Goal: Transaction & Acquisition: Purchase product/service

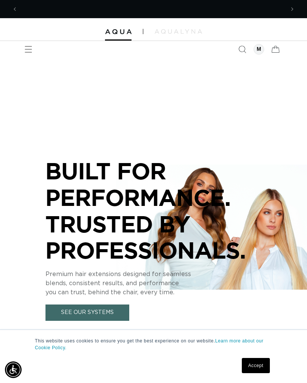
scroll to position [0, 267]
click at [256, 52] on div at bounding box center [259, 49] width 11 height 11
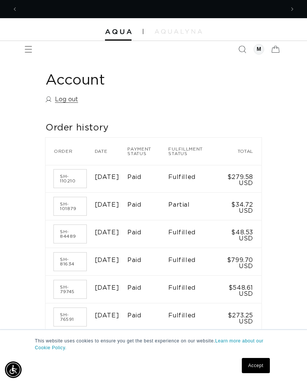
click at [256, 367] on link "Accept" at bounding box center [256, 365] width 28 height 15
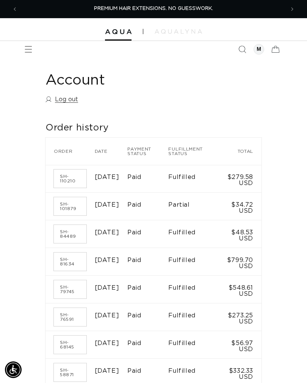
click at [246, 270] on td "$799.70 USD" at bounding box center [241, 262] width 42 height 28
click at [67, 268] on link "SH-81634" at bounding box center [70, 262] width 33 height 18
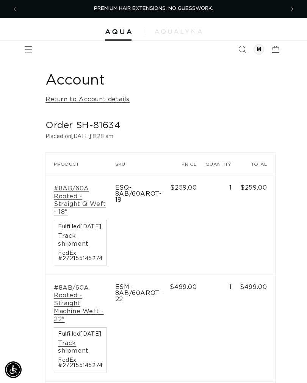
click at [17, 14] on button "Previous announcement" at bounding box center [14, 9] width 17 height 17
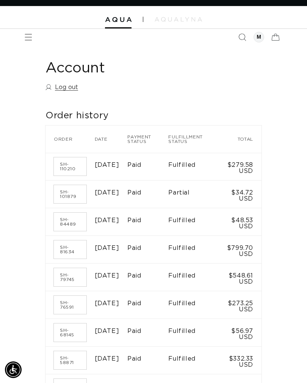
scroll to position [0, 267]
click at [74, 162] on link "SH-110210" at bounding box center [70, 166] width 33 height 18
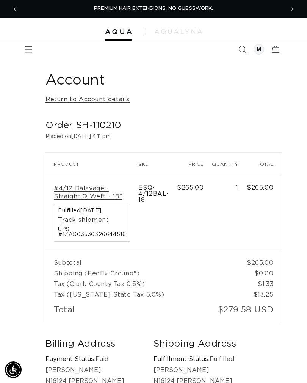
click at [77, 197] on link "#4/12 Balayage - Straight Q Weft - 18"" at bounding box center [92, 193] width 76 height 16
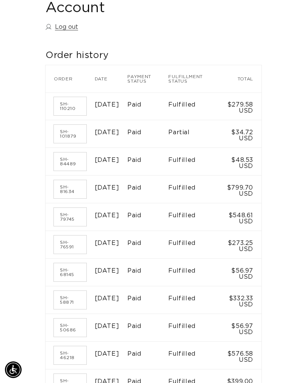
scroll to position [0, 267]
click at [69, 226] on link "SH-79745" at bounding box center [70, 217] width 33 height 18
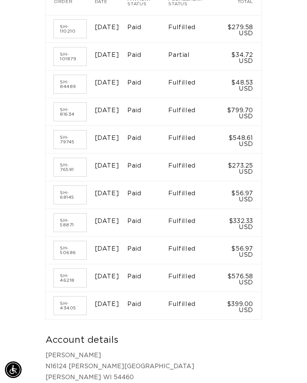
click at [72, 176] on link "SH-76591" at bounding box center [70, 167] width 33 height 18
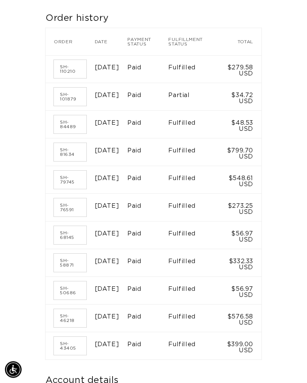
scroll to position [108, 0]
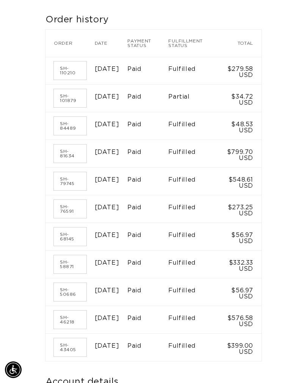
click at [67, 190] on link "SH-79745" at bounding box center [70, 181] width 33 height 18
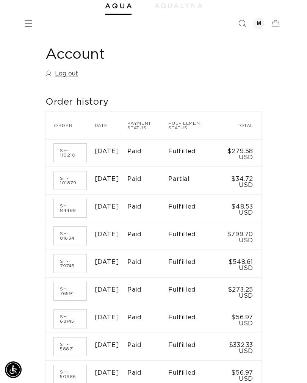
scroll to position [0, 267]
click at [71, 245] on link "SH-81634" at bounding box center [70, 236] width 33 height 18
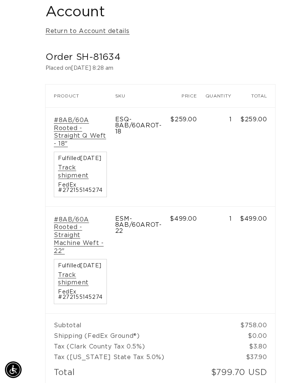
scroll to position [0, 534]
click at [66, 238] on link "#8AB/60A Rooted - Straight Machine Weft - 22"" at bounding box center [80, 235] width 53 height 39
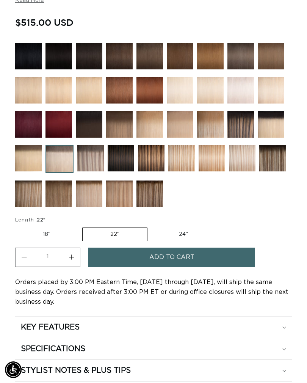
scroll to position [0, 534]
click at [218, 259] on button "Add to cart" at bounding box center [171, 257] width 167 height 19
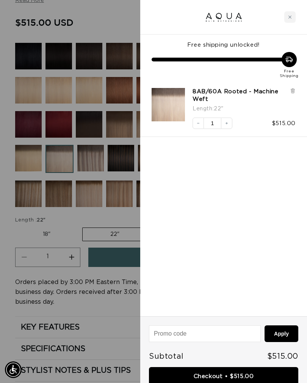
scroll to position [0, 0]
click at [289, 17] on icon "Close cart" at bounding box center [290, 17] width 4 height 4
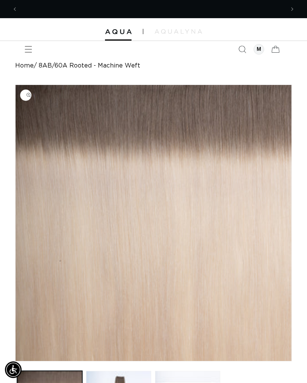
scroll to position [0, 267]
click at [30, 50] on icon "Menu" at bounding box center [29, 49] width 8 height 8
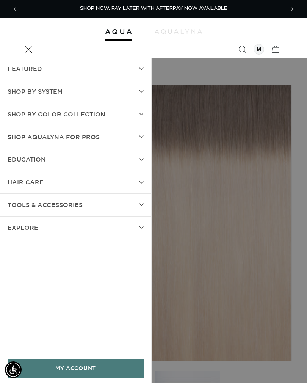
click at [37, 58] on summary "Menu" at bounding box center [28, 49] width 17 height 17
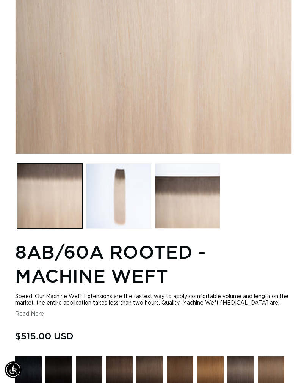
scroll to position [0, 0]
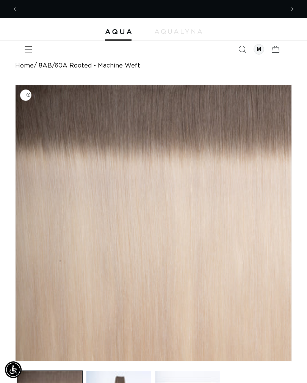
click at [29, 47] on icon "Menu" at bounding box center [29, 49] width 8 height 8
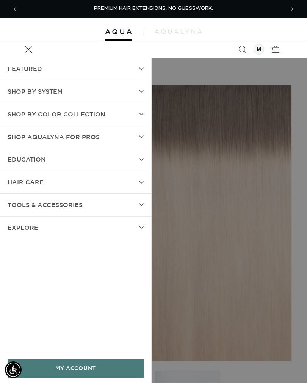
click at [141, 90] on icon at bounding box center [141, 91] width 5 height 3
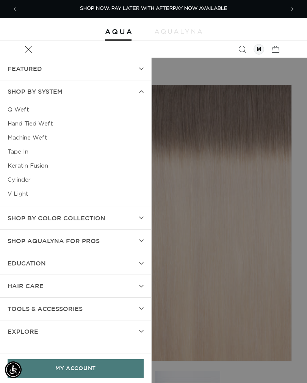
click at [25, 151] on link "Tape In" at bounding box center [76, 152] width 136 height 14
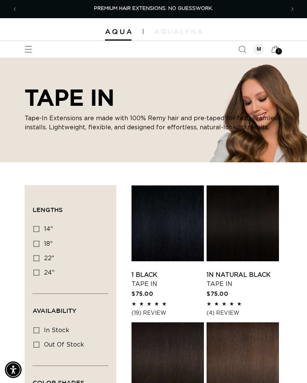
click at [39, 259] on icon at bounding box center [36, 258] width 6 height 6
click at [39, 259] on input "22" 22" (37 products)" at bounding box center [36, 258] width 6 height 6
checkbox input "true"
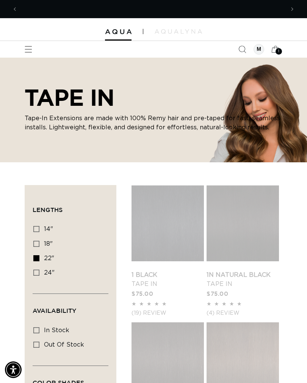
scroll to position [0, 267]
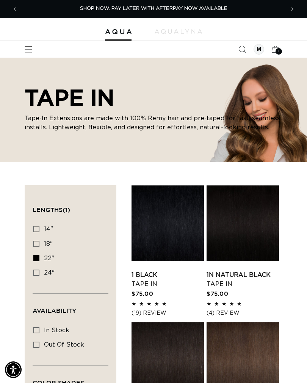
click at [39, 325] on label "In stock In stock (35 products)" at bounding box center [68, 330] width 70 height 14
click at [39, 327] on input "In stock In stock (35 products)" at bounding box center [36, 330] width 6 height 6
checkbox input "true"
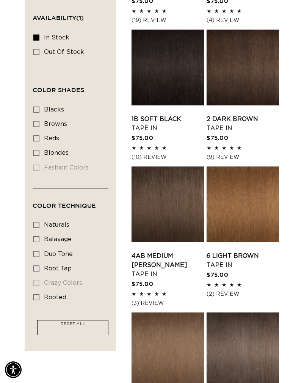
scroll to position [0, 534]
click at [39, 151] on icon at bounding box center [36, 153] width 6 height 6
click at [39, 151] on input "blondes blondes (27 products)" at bounding box center [36, 153] width 6 height 6
checkbox input "true"
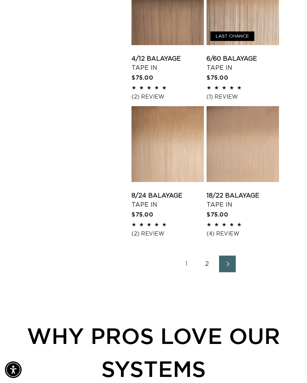
scroll to position [0, 534]
click at [207, 259] on link "2" at bounding box center [207, 264] width 17 height 17
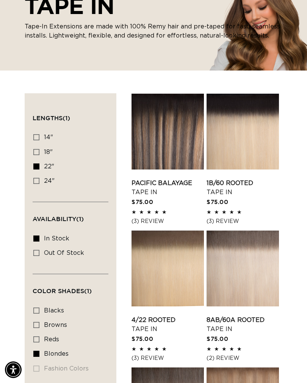
scroll to position [0, 267]
click at [235, 315] on link "8AB/60A Rooted Tape In" at bounding box center [243, 324] width 72 height 18
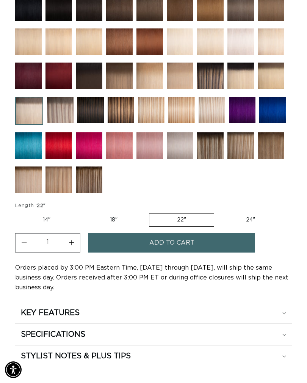
scroll to position [545, 0]
click at [185, 222] on label "22" Variant sold out or unavailable" at bounding box center [181, 220] width 65 height 14
click at [149, 212] on input "22" Variant sold out or unavailable" at bounding box center [149, 212] width 0 height 0
click at [205, 248] on button "Add to cart" at bounding box center [171, 243] width 167 height 19
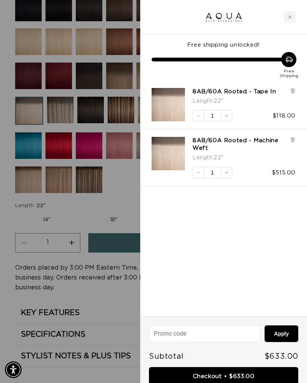
scroll to position [0, 267]
click at [114, 205] on div at bounding box center [153, 191] width 307 height 383
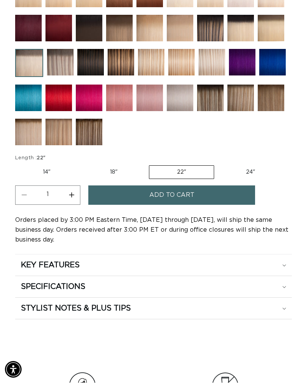
scroll to position [593, 0]
click at [278, 270] on div "KEY FEATURES" at bounding box center [153, 265] width 265 height 10
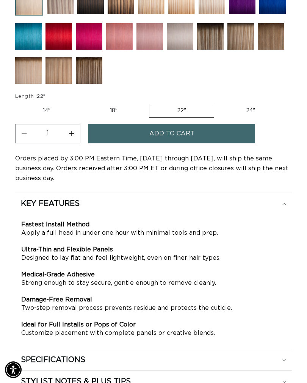
scroll to position [0, 267]
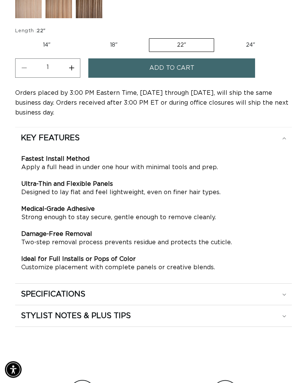
click at [282, 294] on div "SPECIFICATIONS" at bounding box center [153, 295] width 265 height 10
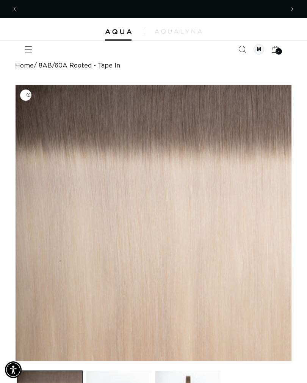
scroll to position [0, 534]
click at [276, 52] on div "2 2" at bounding box center [279, 51] width 6 height 6
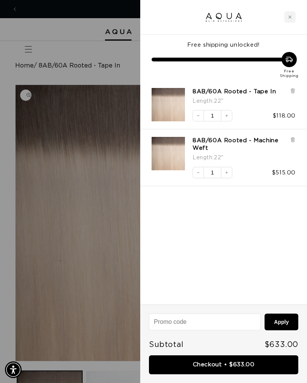
scroll to position [0, 0]
click at [95, 66] on div at bounding box center [153, 191] width 307 height 383
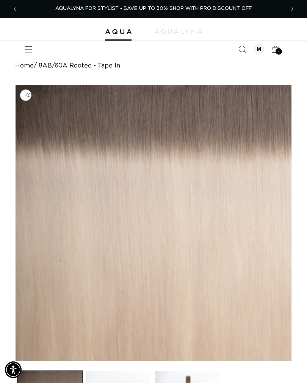
click at [29, 53] on span "Menu" at bounding box center [28, 49] width 17 height 17
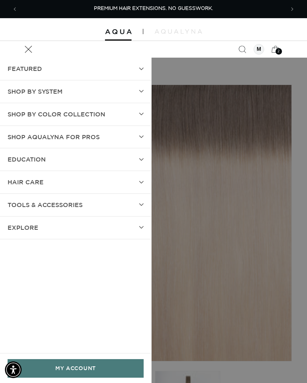
click at [113, 136] on summary "Shop AquaLyna for Pros" at bounding box center [75, 137] width 151 height 22
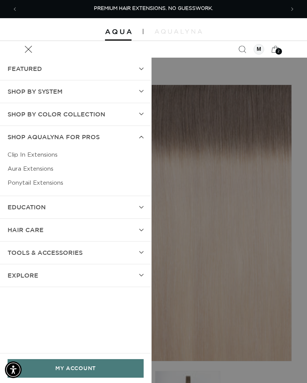
click at [37, 58] on summary "Menu" at bounding box center [28, 49] width 17 height 17
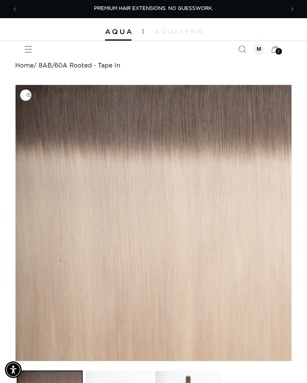
click at [278, 53] on span "2" at bounding box center [279, 51] width 3 height 6
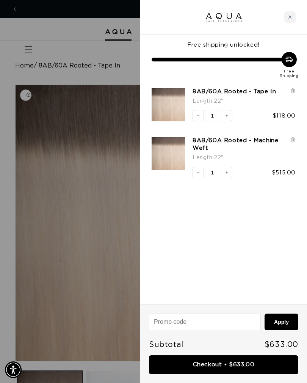
scroll to position [0, 534]
click at [252, 365] on link "Checkout • $633.00" at bounding box center [223, 364] width 149 height 19
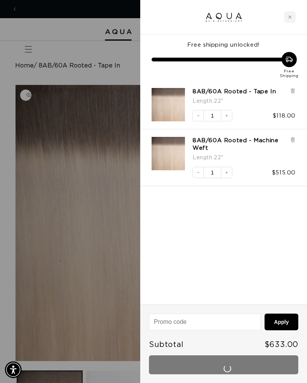
scroll to position [0, 0]
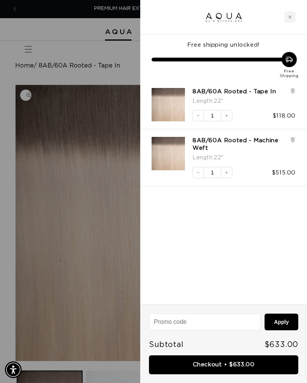
click at [90, 55] on div at bounding box center [153, 191] width 307 height 383
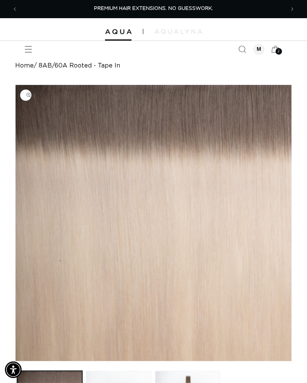
click at [26, 47] on icon "Menu" at bounding box center [29, 49] width 8 height 8
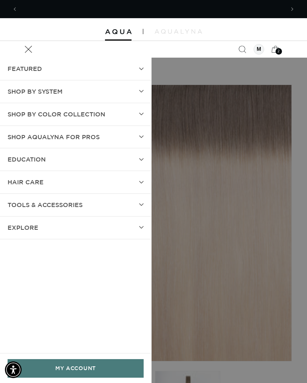
scroll to position [0, 267]
click at [77, 202] on span "TOOLS & ACCESSORIES" at bounding box center [45, 204] width 75 height 11
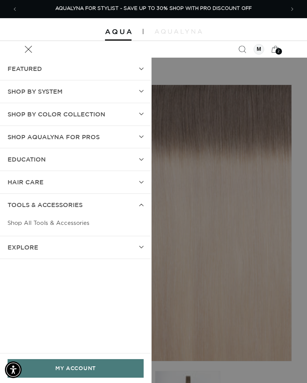
click at [78, 221] on link "Shop All Tools & Accessories" at bounding box center [76, 223] width 136 height 14
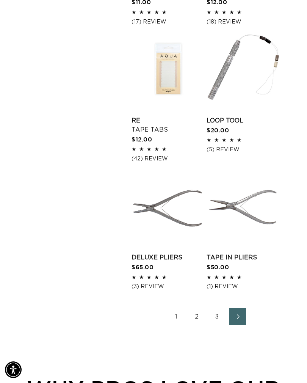
scroll to position [1015, 0]
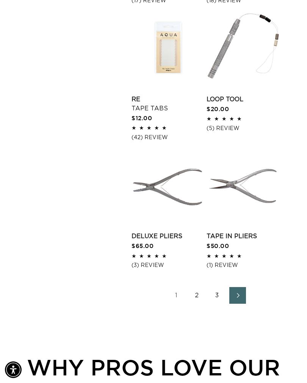
click at [238, 293] on icon "Next page" at bounding box center [238, 295] width 3 height 5
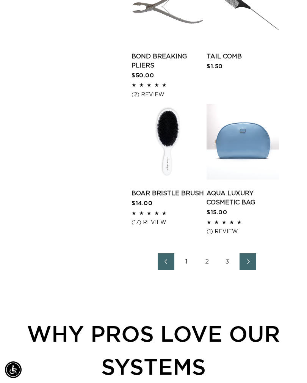
scroll to position [1075, 0]
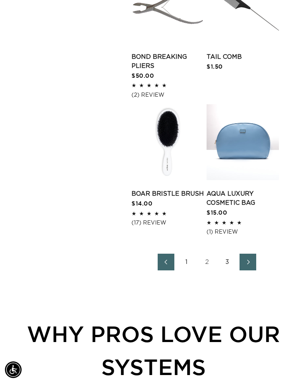
click at [246, 259] on icon "Next page" at bounding box center [248, 261] width 9 height 5
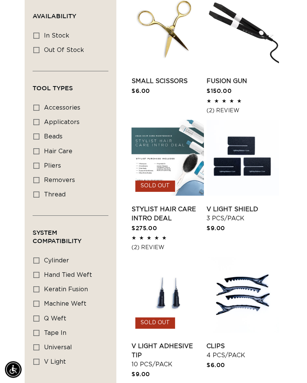
scroll to position [220, 0]
click at [39, 326] on label "tape in tape in (8 products)" at bounding box center [68, 333] width 70 height 14
click at [39, 330] on input "tape in tape in (8 products)" at bounding box center [36, 333] width 6 height 6
checkbox input "true"
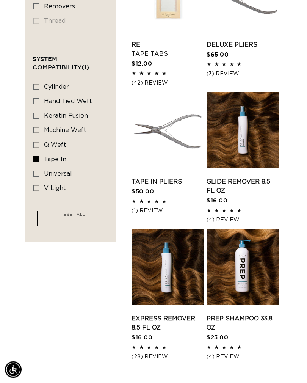
scroll to position [393, 0]
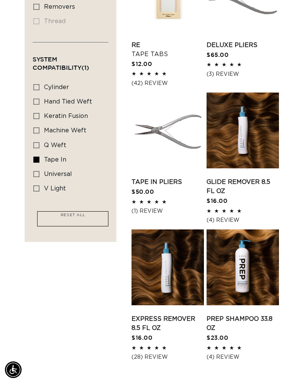
click at [172, 317] on link "Express Remover 8.5 fl oz" at bounding box center [168, 323] width 72 height 18
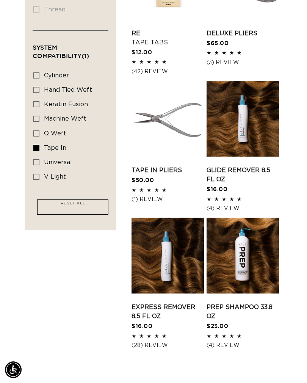
scroll to position [0, 534]
click at [251, 166] on link "Glide Remover 8.5 fl oz" at bounding box center [243, 175] width 72 height 18
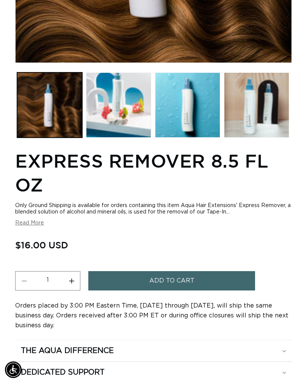
scroll to position [0, 534]
click at [25, 226] on button "Read More" at bounding box center [29, 223] width 29 height 6
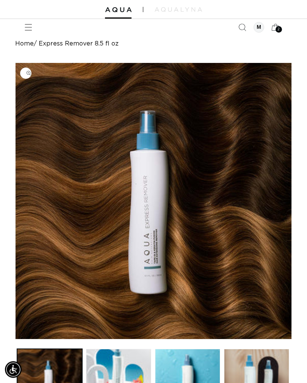
scroll to position [15, 0]
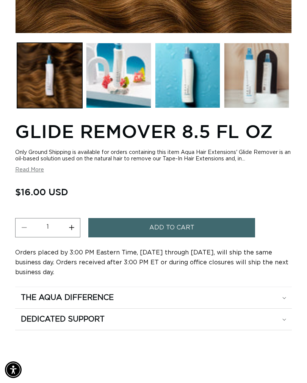
scroll to position [0, 534]
click at [35, 179] on section "Glide Remover 8.5 fl oz Only Ground Shipping is available for orders containing…" at bounding box center [153, 224] width 277 height 212
click at [23, 173] on button "Read More" at bounding box center [29, 170] width 29 height 6
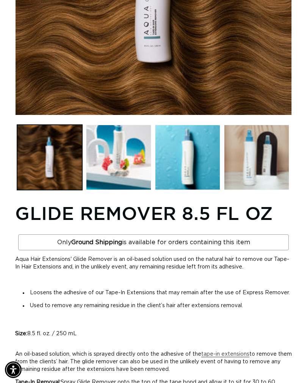
scroll to position [0, 0]
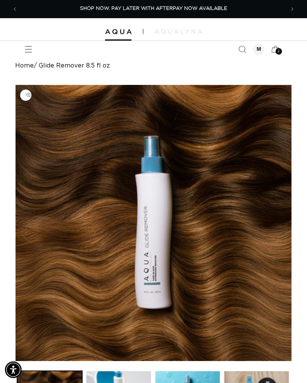
click at [279, 49] on span "2" at bounding box center [279, 51] width 3 height 6
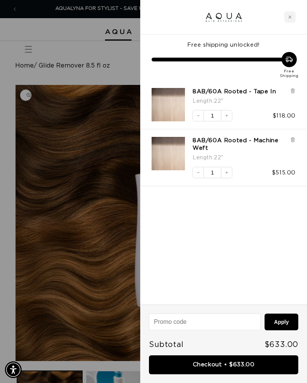
click at [239, 365] on link "Checkout • $633.00" at bounding box center [223, 364] width 149 height 19
